Goal: Navigation & Orientation: Find specific page/section

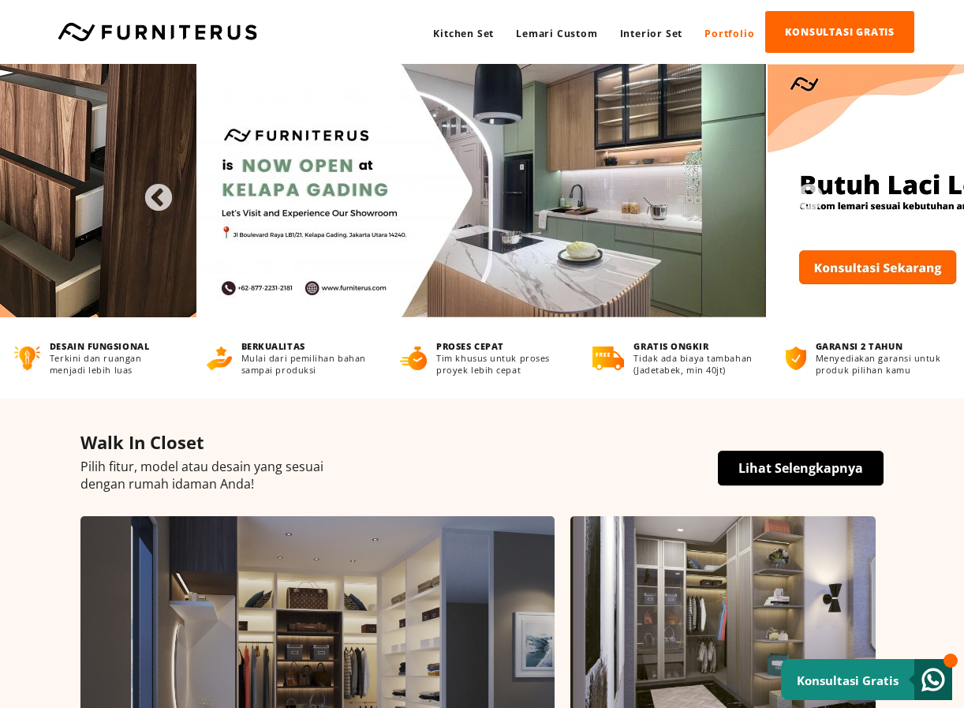
click at [704, 34] on link "Portfolio" at bounding box center [729, 34] width 72 height 42
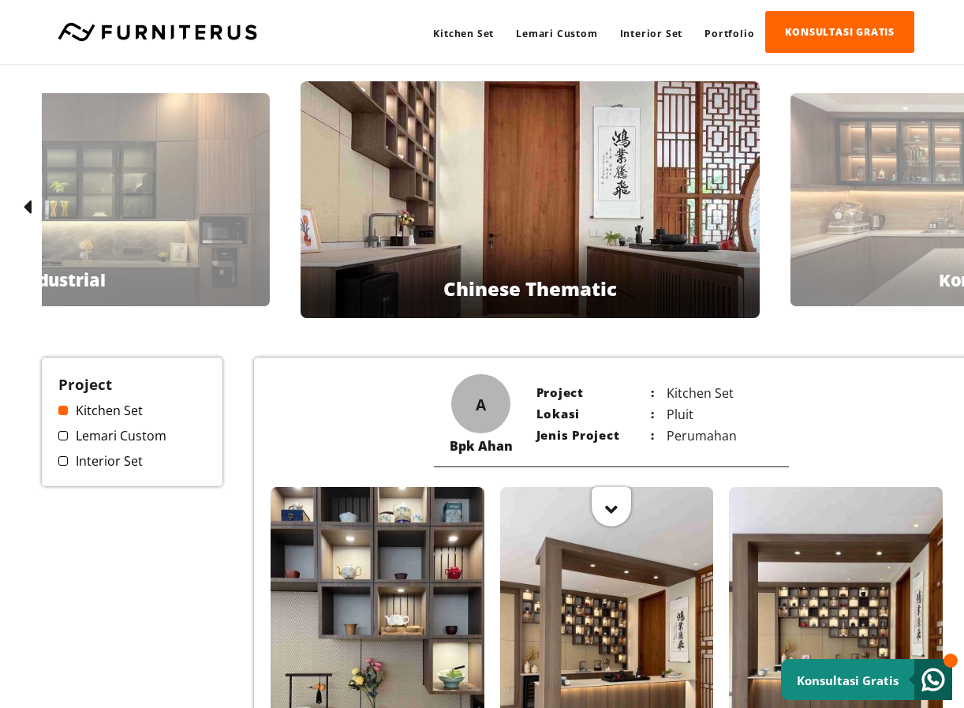
click at [118, 450] on ul "Kitchen Set Lemari Custom Interior Set" at bounding box center [132, 436] width 148 height 68
click at [128, 429] on link "Lemari Custom" at bounding box center [132, 435] width 148 height 17
click at [114, 435] on link "Lemari Custom" at bounding box center [132, 435] width 148 height 17
click at [55, 437] on div "Project Kitchen Set Lemari Custom Interior Set" at bounding box center [132, 421] width 181 height 129
click at [64, 437] on span at bounding box center [62, 435] width 9 height 9
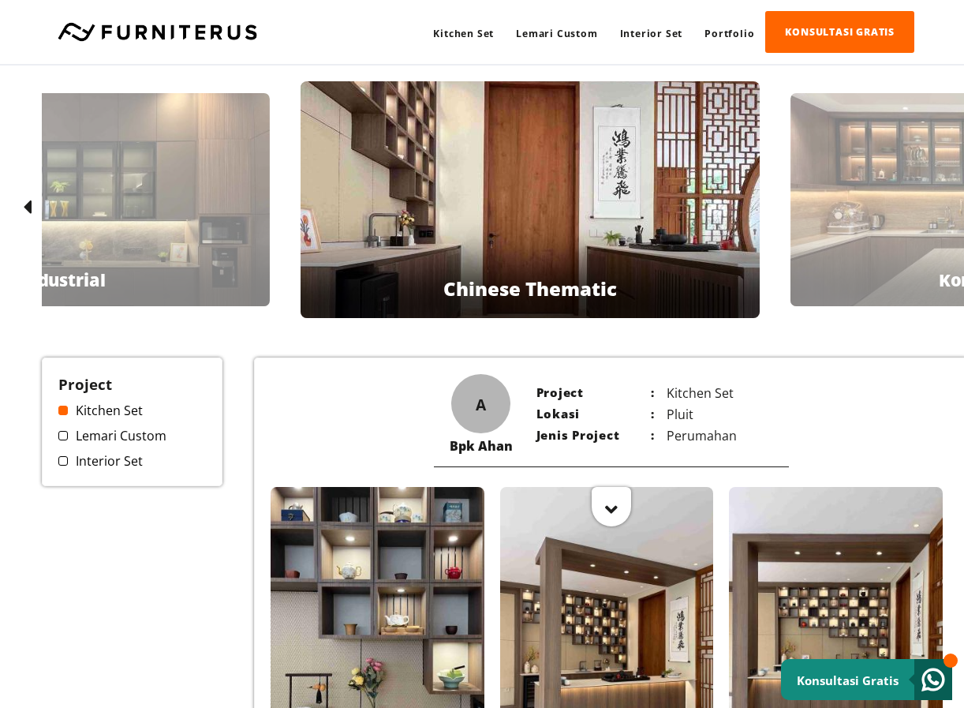
click at [65, 436] on span at bounding box center [62, 435] width 9 height 9
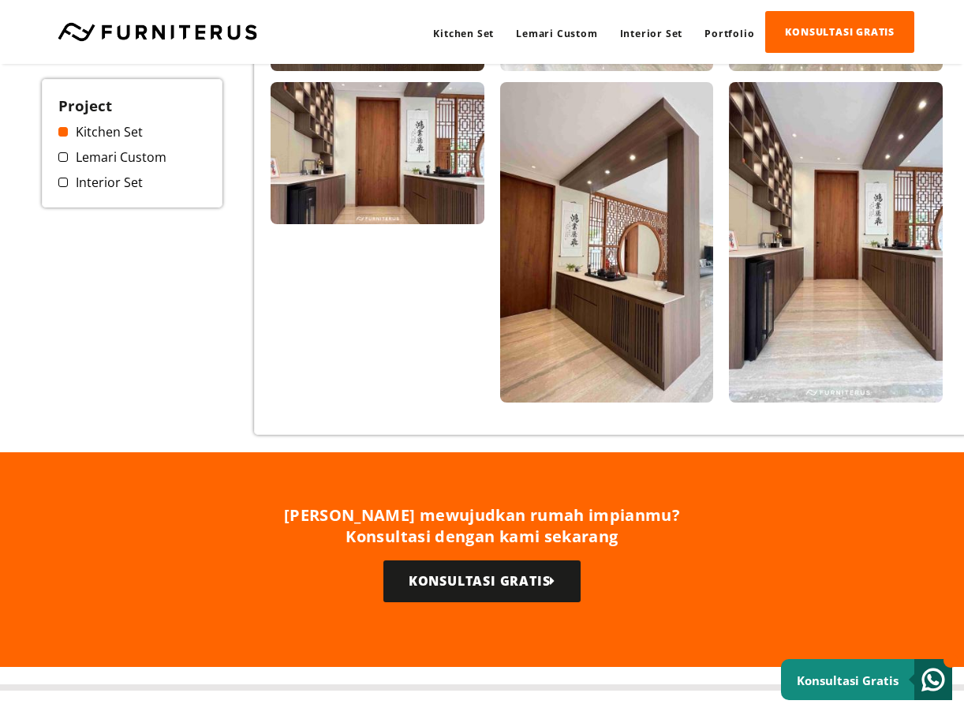
scroll to position [971, 0]
